Goal: Transaction & Acquisition: Book appointment/travel/reservation

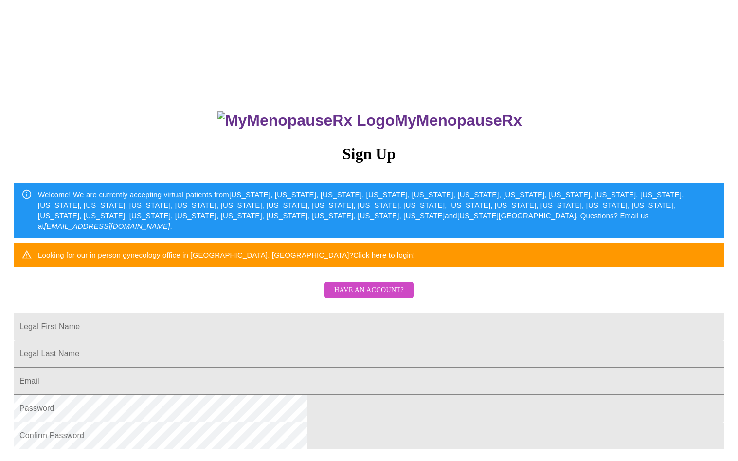
type input "ckrench@gmail.com"
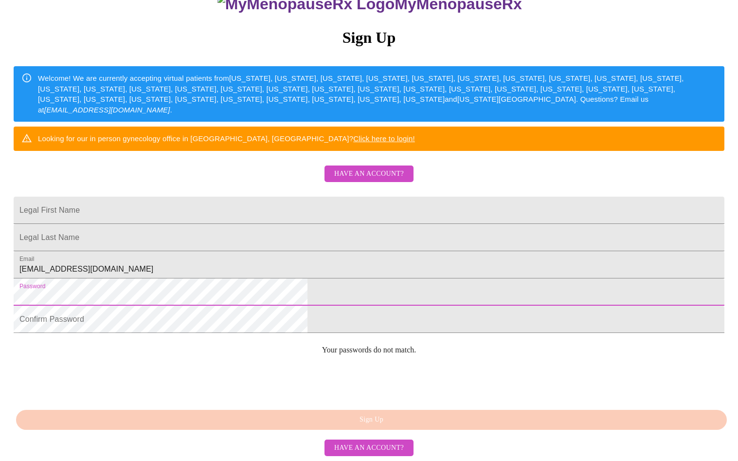
click at [363, 168] on span "Have an account?" at bounding box center [369, 174] width 70 height 12
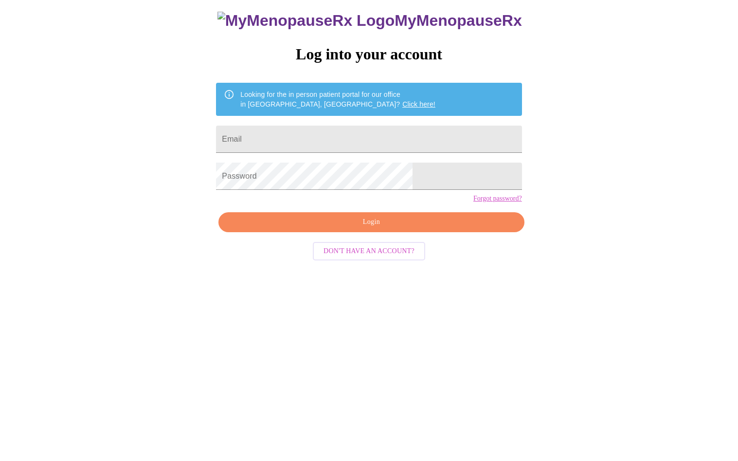
scroll to position [10, 0]
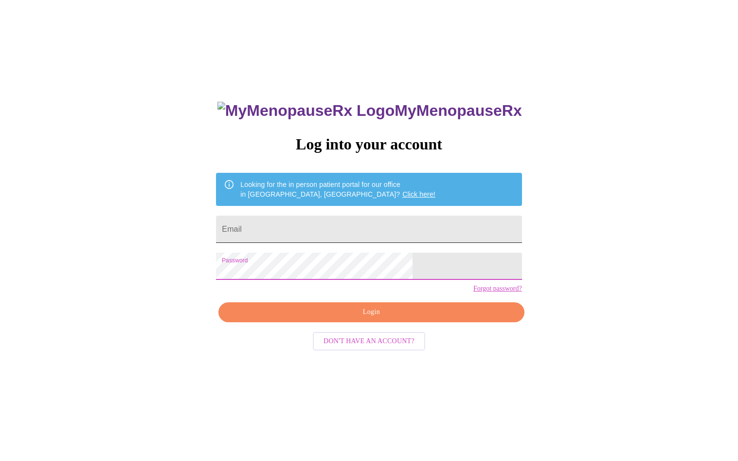
click at [361, 231] on input "Email" at bounding box center [368, 228] width 305 height 27
click at [374, 221] on input "Email" at bounding box center [368, 228] width 305 height 27
click at [332, 225] on input "Email" at bounding box center [368, 228] width 305 height 27
paste input "ckrench@gmail.com"
type input "ckrench@gmail.com"
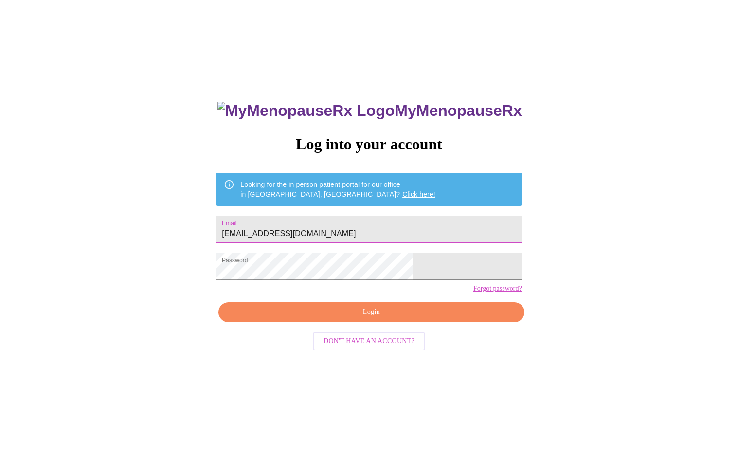
click at [328, 318] on span "Login" at bounding box center [371, 312] width 283 height 12
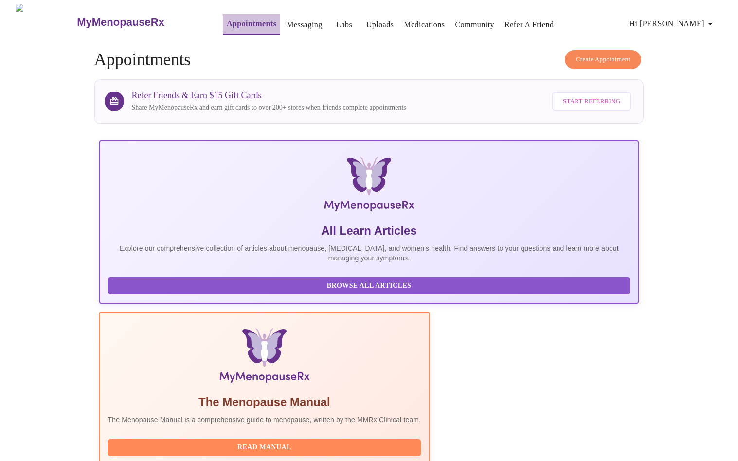
click at [227, 18] on link "Appointments" at bounding box center [252, 24] width 50 height 14
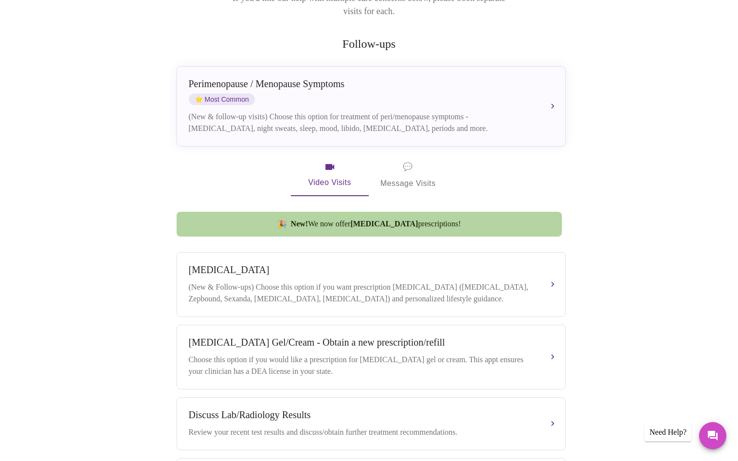
scroll to position [82, 0]
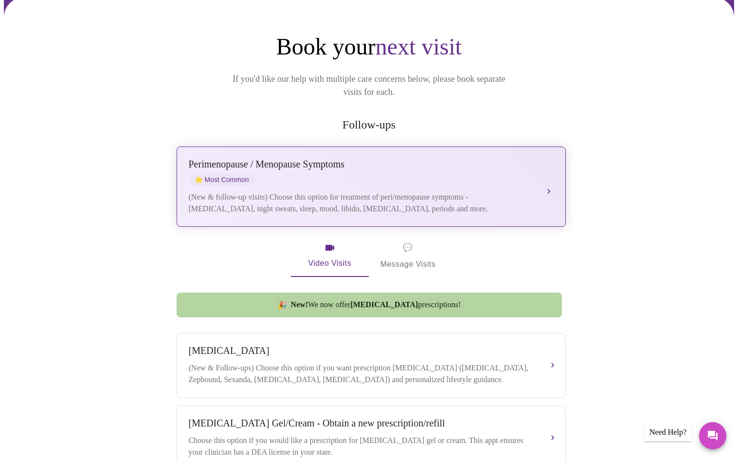
click at [437, 159] on div "[MEDICAL_DATA] / Menopause Symptoms ⭐ Most Common" at bounding box center [361, 172] width 345 height 27
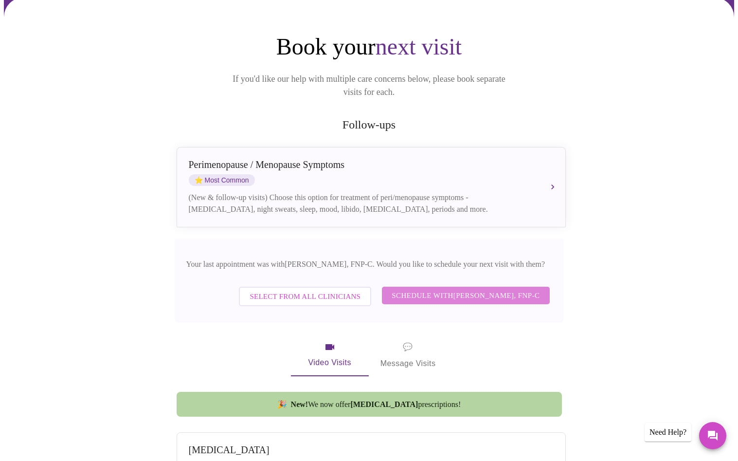
click at [405, 289] on span "Schedule with [PERSON_NAME], FNP-C" at bounding box center [466, 295] width 148 height 13
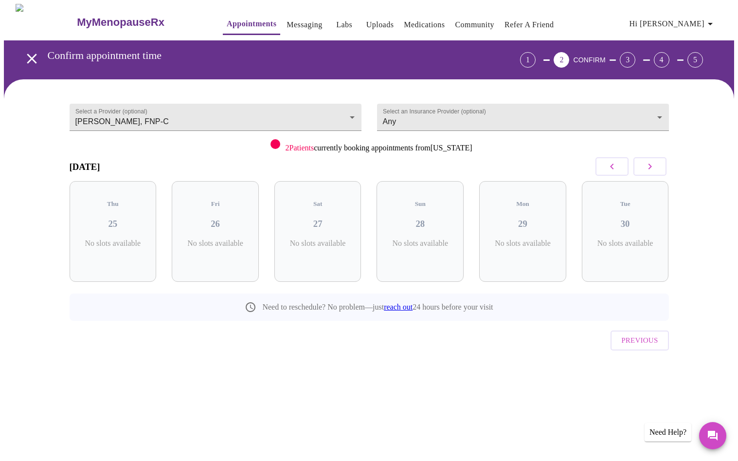
scroll to position [0, 0]
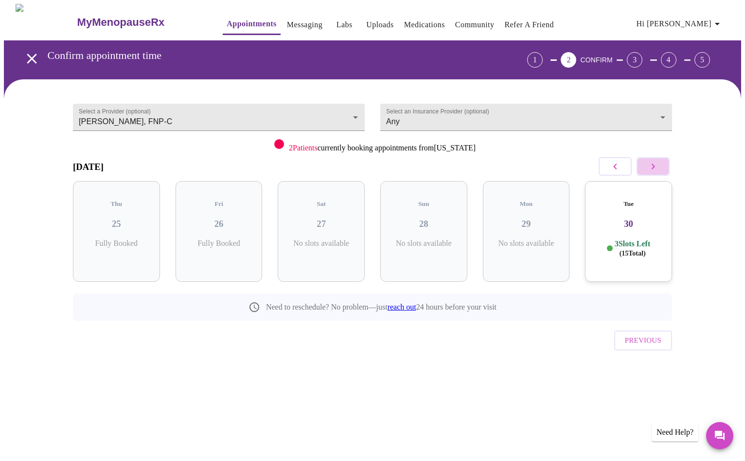
click at [658, 166] on icon "button" at bounding box center [653, 167] width 12 height 12
click at [114, 202] on div "Wed 01 5 Slots Left ( 7 Total)" at bounding box center [116, 231] width 87 height 101
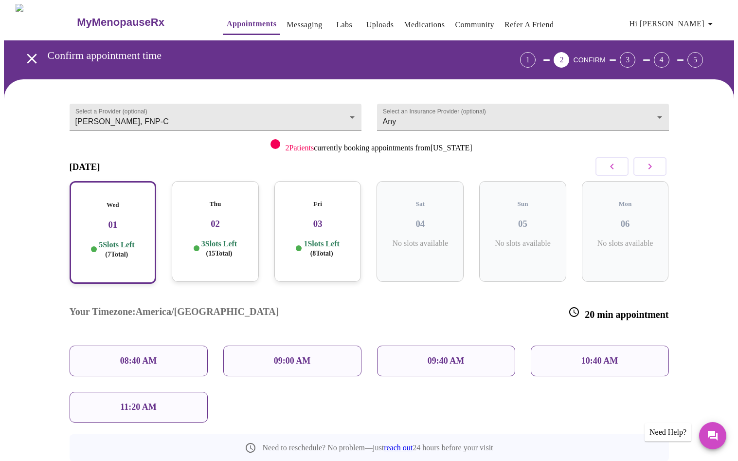
click at [294, 356] on p "09:00 AM" at bounding box center [292, 361] width 37 height 10
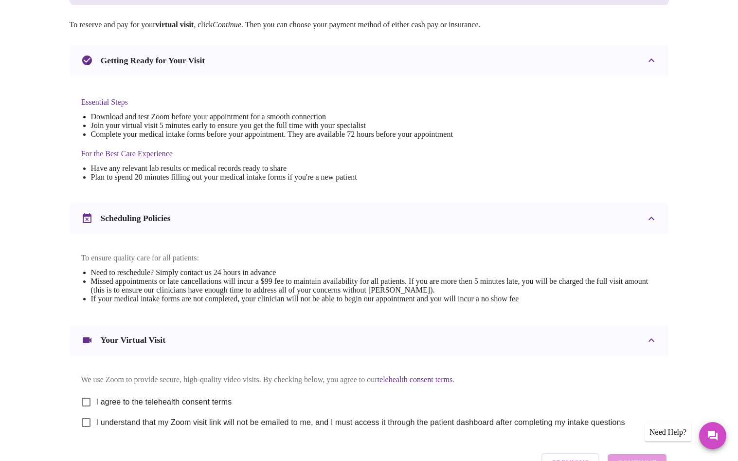
scroll to position [244, 0]
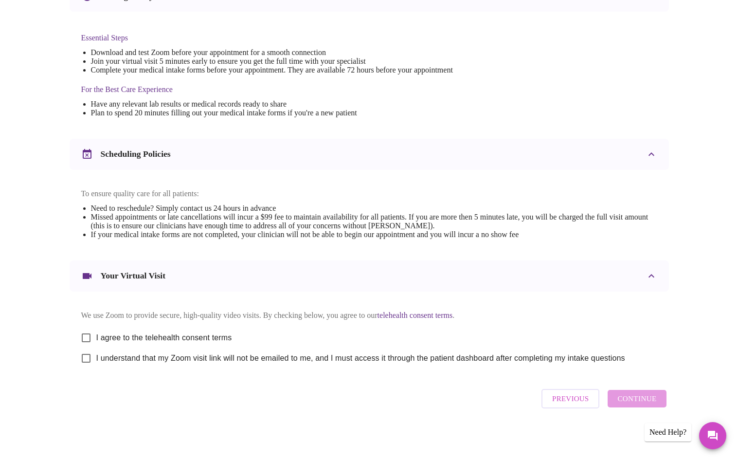
click at [86, 332] on input "I agree to the telehealth consent terms" at bounding box center [86, 337] width 20 height 20
checkbox input "true"
click at [88, 359] on input "I understand that my Zoom visit link will not be emailed to me, and I must acce…" at bounding box center [86, 358] width 20 height 20
checkbox input "true"
click at [634, 401] on span "Continue" at bounding box center [636, 398] width 39 height 13
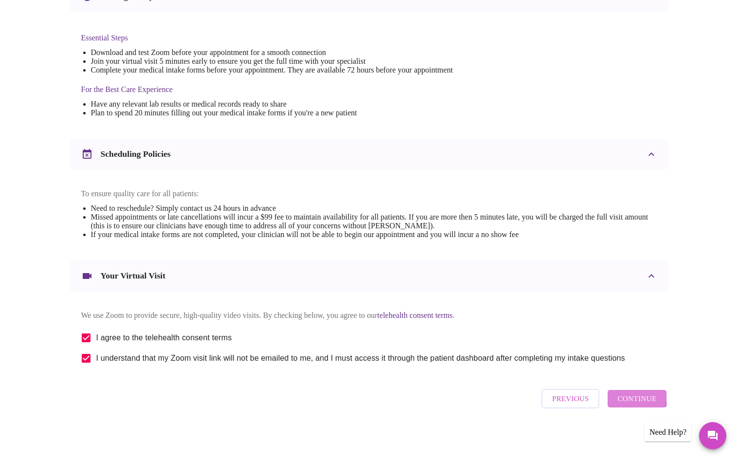
scroll to position [0, 0]
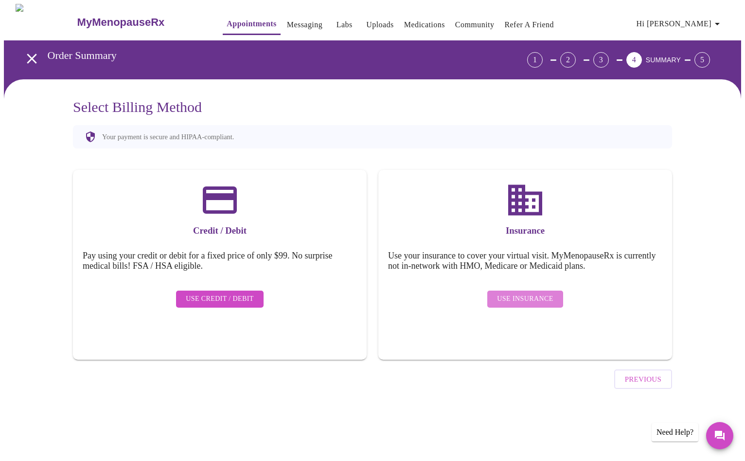
click at [547, 293] on span "Use Insurance" at bounding box center [525, 299] width 56 height 12
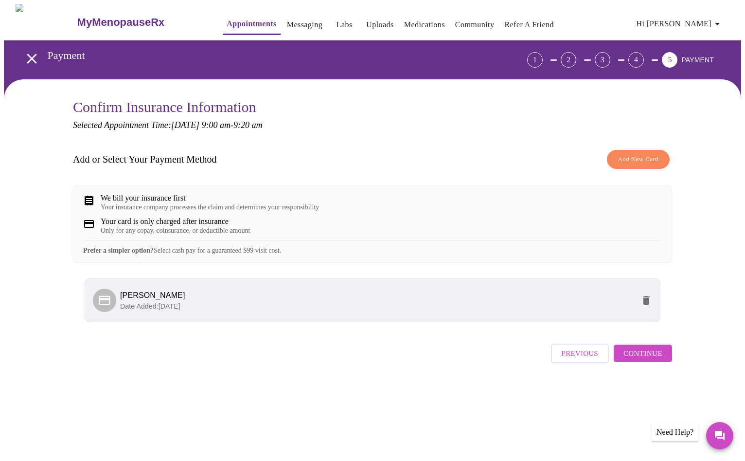
click at [639, 359] on span "Continue" at bounding box center [643, 353] width 39 height 13
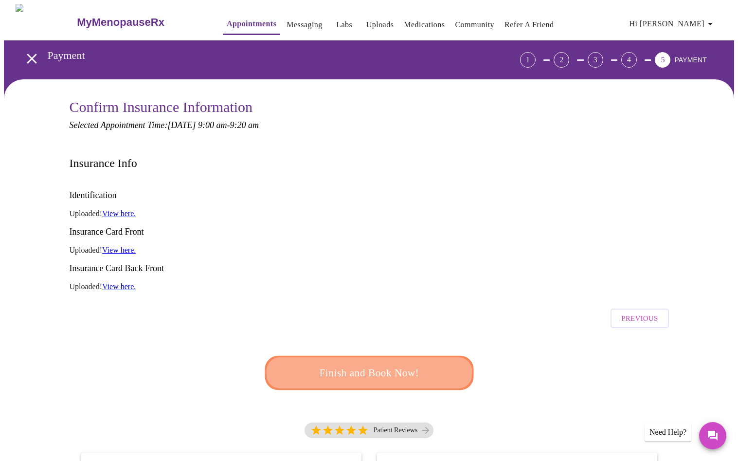
click at [396, 363] on span "Finish and Book Now!" at bounding box center [369, 372] width 181 height 18
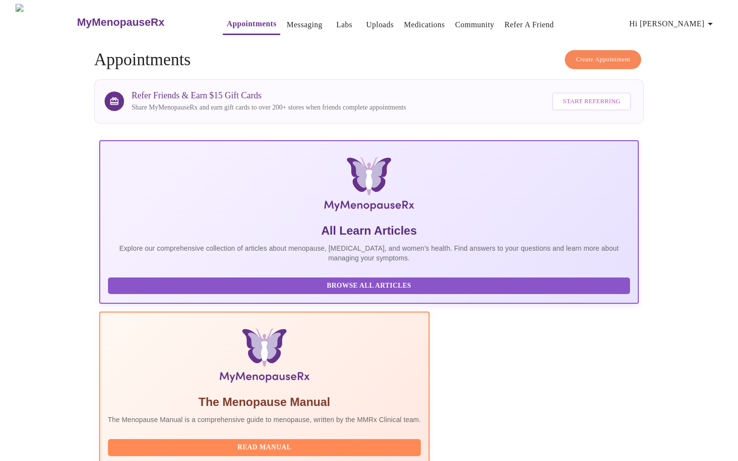
click at [692, 22] on span "Hi [PERSON_NAME]" at bounding box center [672, 24] width 87 height 14
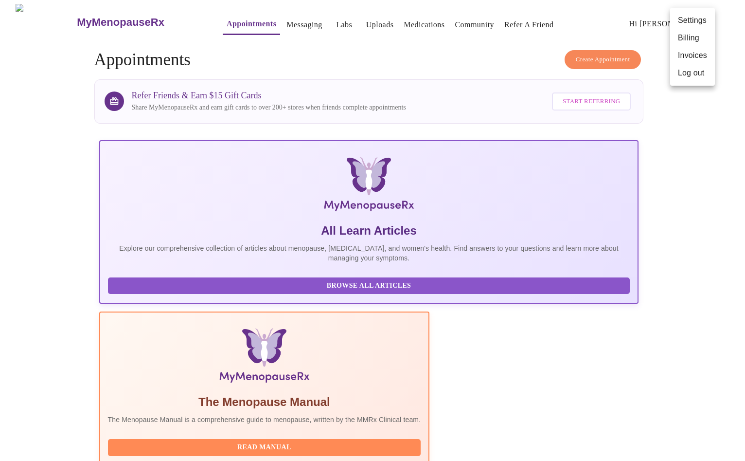
click at [697, 76] on li "Log out" at bounding box center [692, 73] width 45 height 18
